Goal: Book appointment/travel/reservation

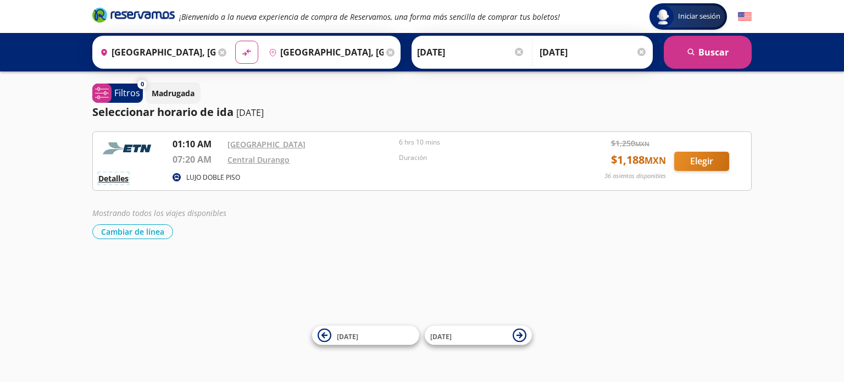
click at [116, 179] on button "Detalles" at bounding box center [113, 179] width 30 height 12
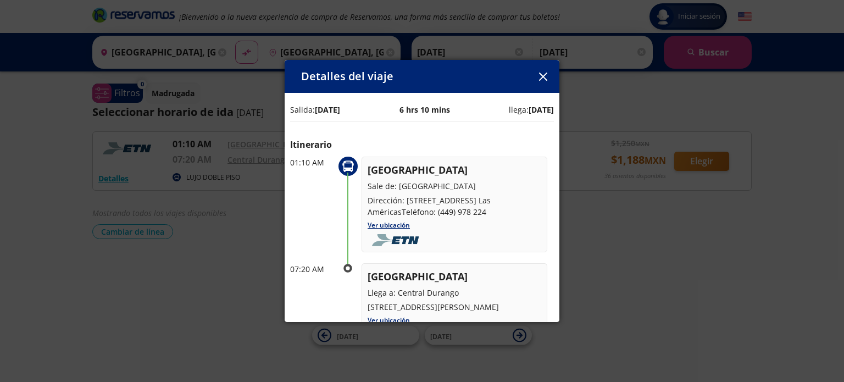
click at [543, 74] on icon "button" at bounding box center [543, 77] width 8 height 8
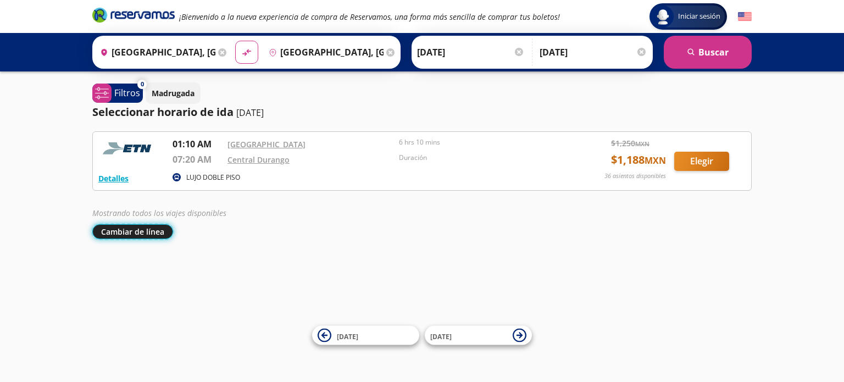
click at [145, 232] on button "Cambiar de línea" at bounding box center [132, 231] width 81 height 15
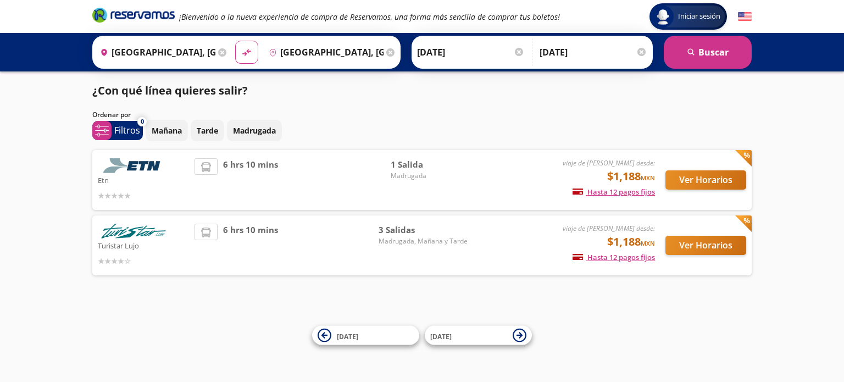
click at [143, 234] on img at bounding box center [133, 231] width 71 height 15
click at [701, 241] on button "Ver Horarios" at bounding box center [705, 245] width 81 height 19
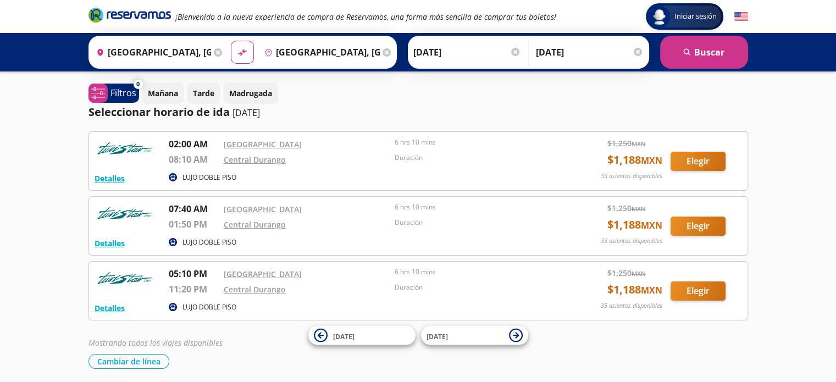
click at [484, 216] on div "6 hrs 10 mins" at bounding box center [478, 209] width 166 height 15
click at [686, 223] on button "Elegir" at bounding box center [697, 225] width 55 height 19
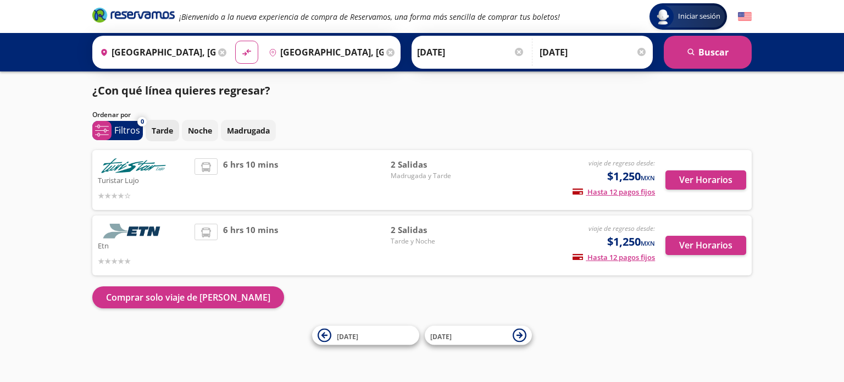
click at [160, 128] on p "Tarde" at bounding box center [162, 131] width 21 height 12
click at [700, 176] on button "Ver Horarios" at bounding box center [705, 179] width 81 height 19
